Goal: Information Seeking & Learning: Learn about a topic

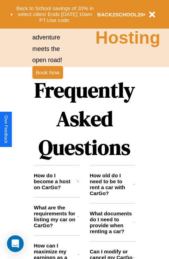
scroll to position [845, 0]
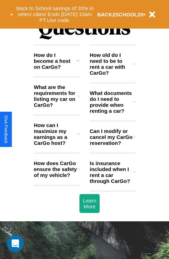
click at [112, 146] on h3 "Can I modify or cancel my CarGo reservation?" at bounding box center [111, 137] width 43 height 18
click at [57, 107] on h3 "What are the requirements for listing my car on CarGo?" at bounding box center [56, 96] width 44 height 24
click at [57, 178] on h3 "How does CarGo ensure the safety of my vehicle?" at bounding box center [56, 169] width 44 height 18
click at [134, 67] on icon at bounding box center [134, 64] width 2 height 6
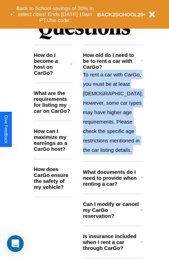
click at [141, 63] on icon at bounding box center [142, 61] width 2 height 6
